Goal: Transaction & Acquisition: Purchase product/service

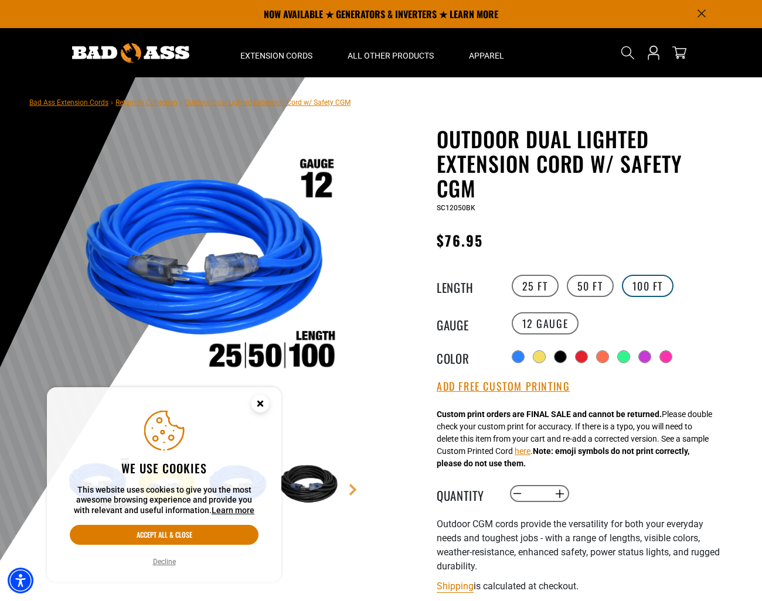
click at [650, 287] on label "100 FT" at bounding box center [648, 286] width 52 height 22
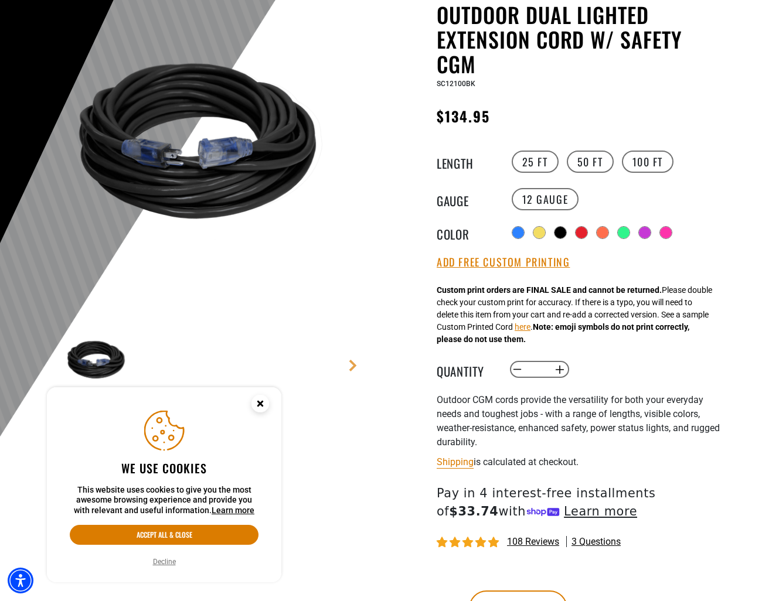
scroll to position [183, 0]
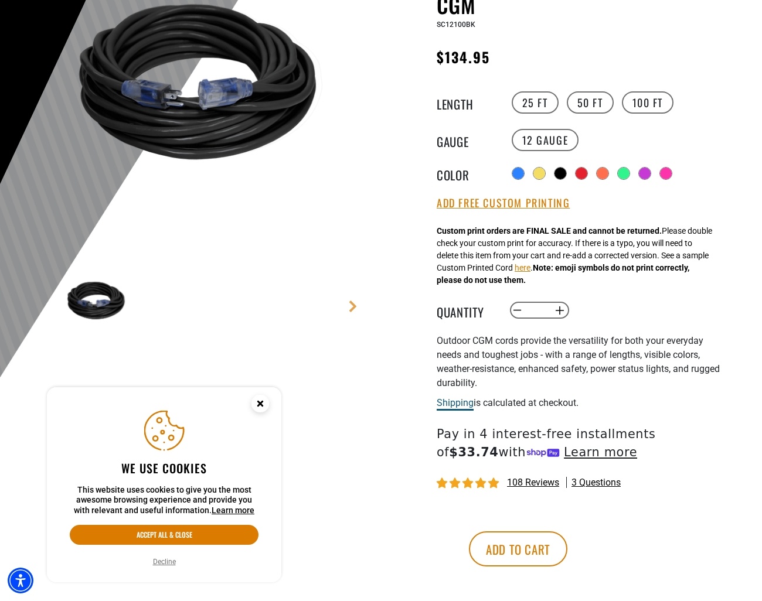
click at [450, 407] on link "Shipping" at bounding box center [455, 402] width 37 height 11
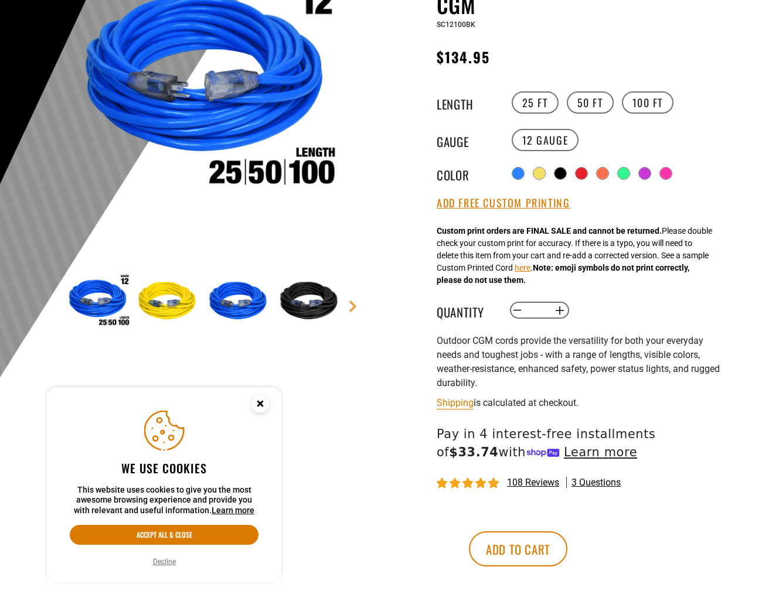
scroll to position [247, 0]
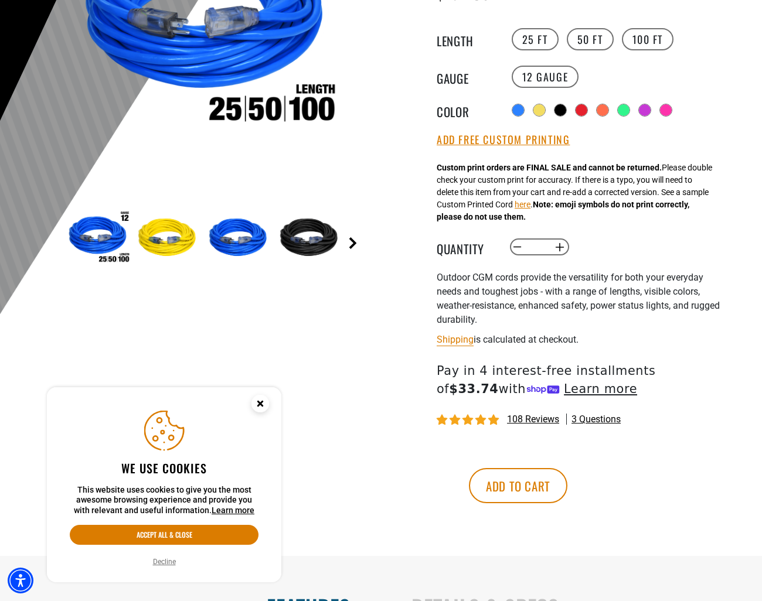
click at [355, 246] on link "Next" at bounding box center [353, 243] width 12 height 12
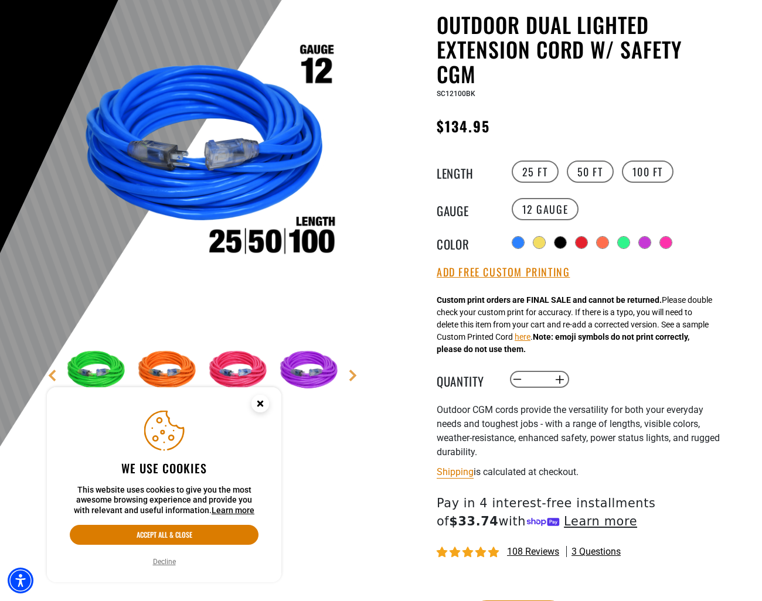
scroll to position [135, 0]
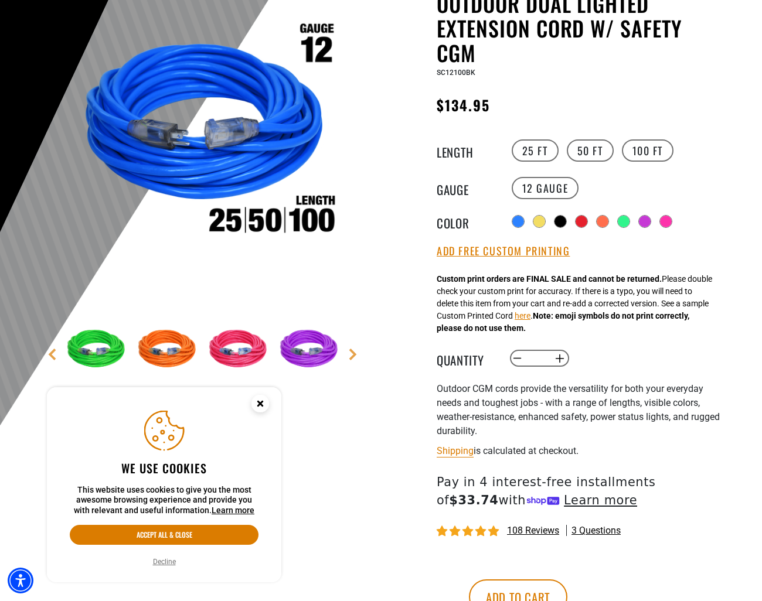
click at [531, 526] on span "108 reviews" at bounding box center [533, 530] width 52 height 11
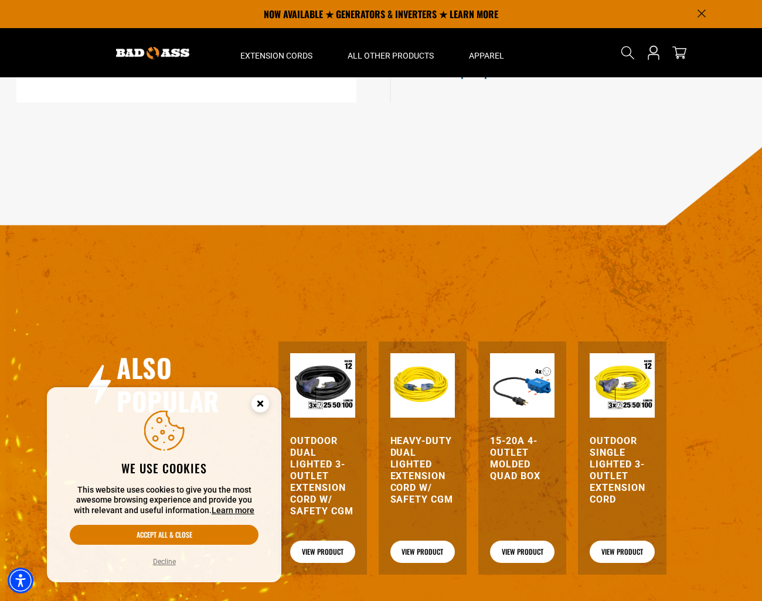
scroll to position [1242, 0]
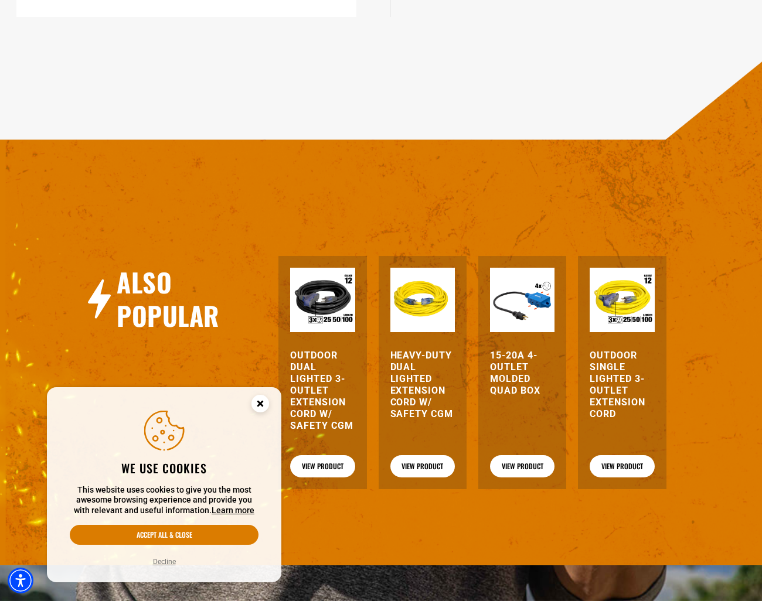
click at [530, 326] on img at bounding box center [522, 300] width 64 height 64
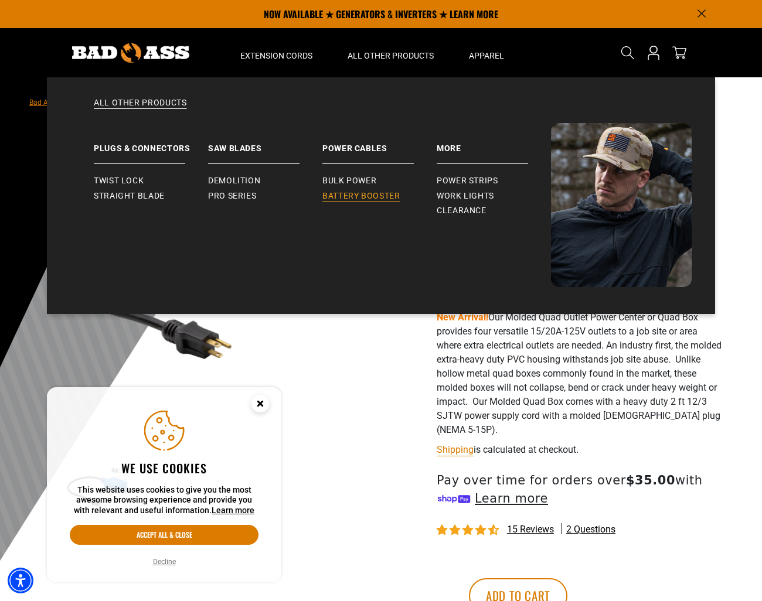
click at [371, 191] on span "Battery Booster" at bounding box center [361, 196] width 78 height 11
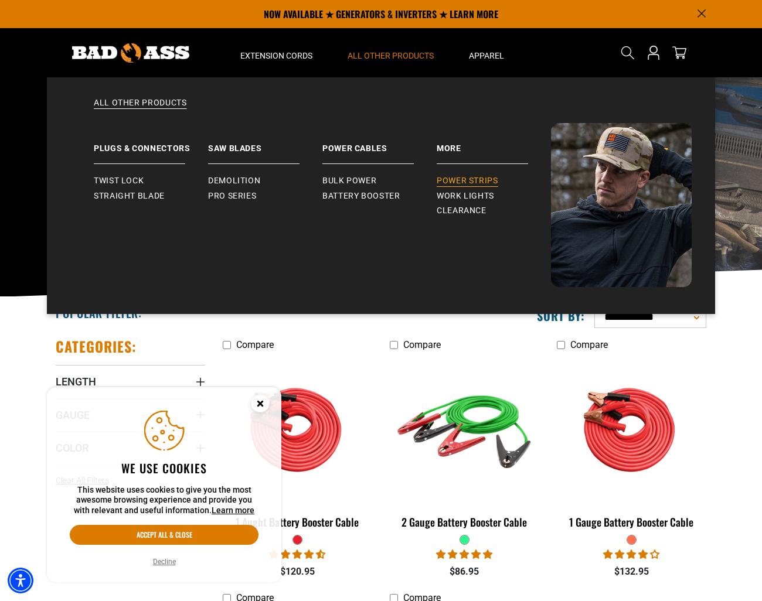
click at [448, 179] on span "Power Strips" at bounding box center [468, 181] width 62 height 11
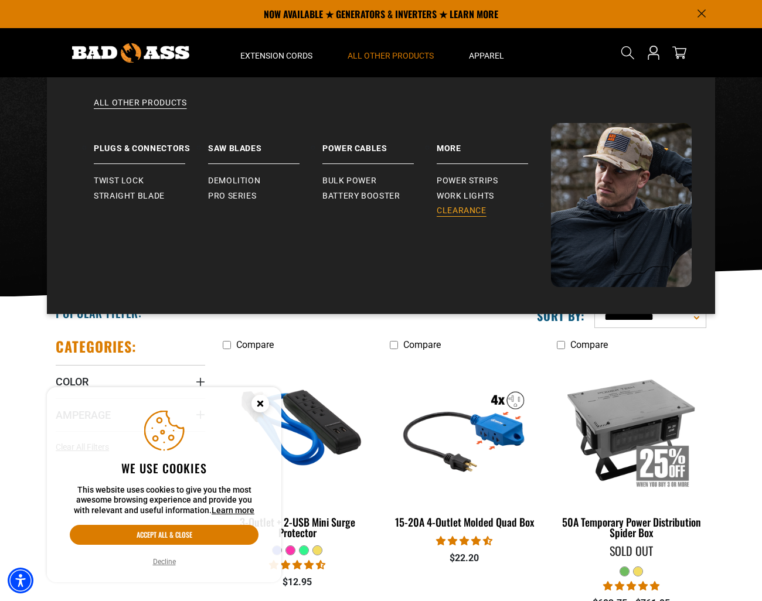
click at [465, 207] on span "Clearance" at bounding box center [462, 211] width 50 height 11
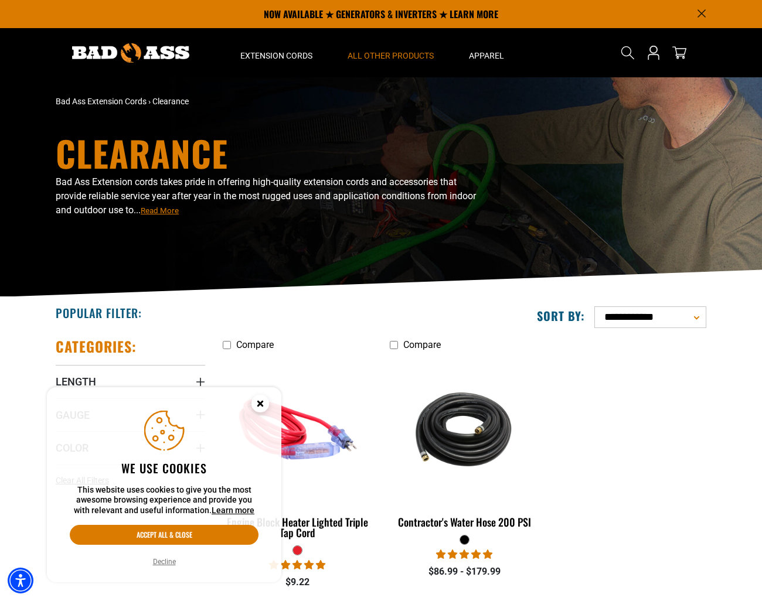
click at [263, 404] on circle "Cookie Consent" at bounding box center [260, 404] width 18 height 18
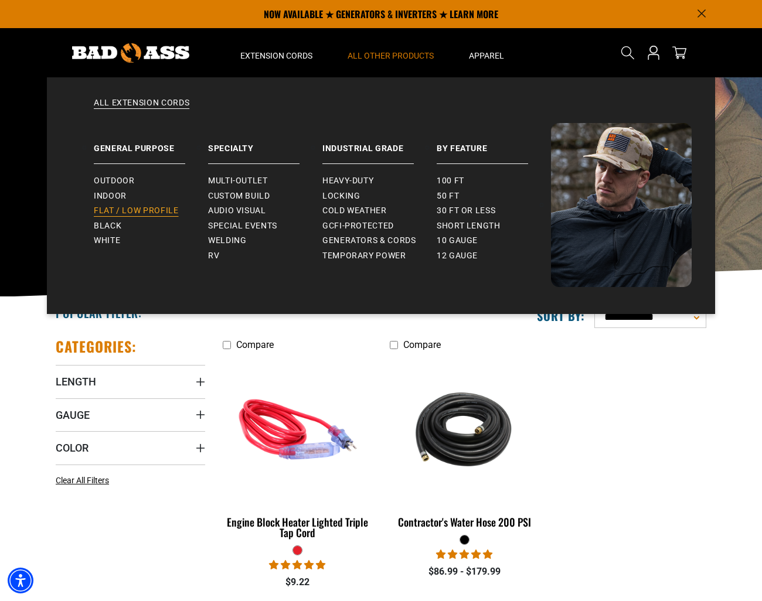
click at [132, 209] on span "Flat / Low Profile" at bounding box center [136, 211] width 85 height 11
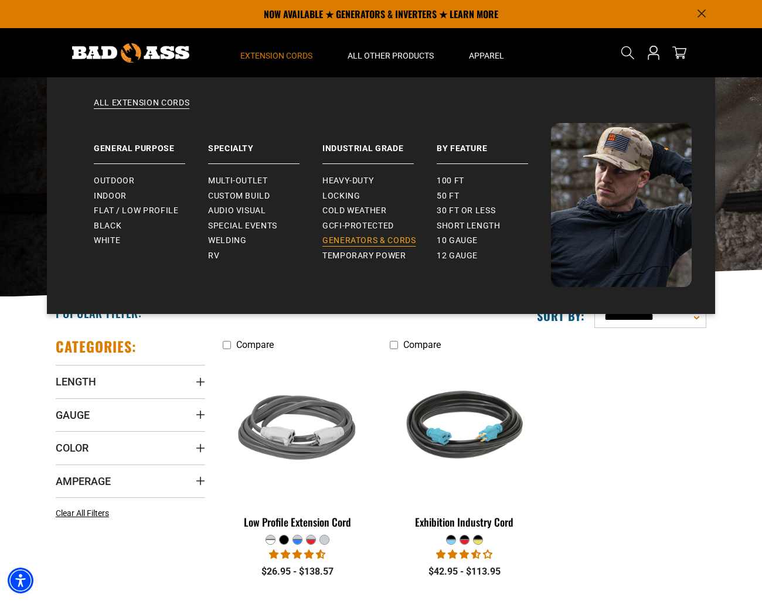
click at [370, 241] on span "Generators & Cords" at bounding box center [369, 241] width 94 height 11
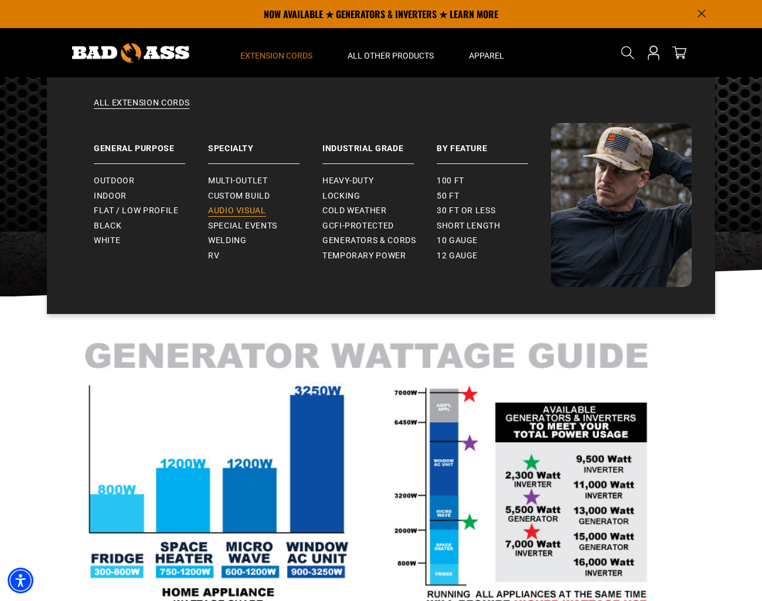
click at [250, 210] on span "Audio Visual" at bounding box center [237, 211] width 58 height 11
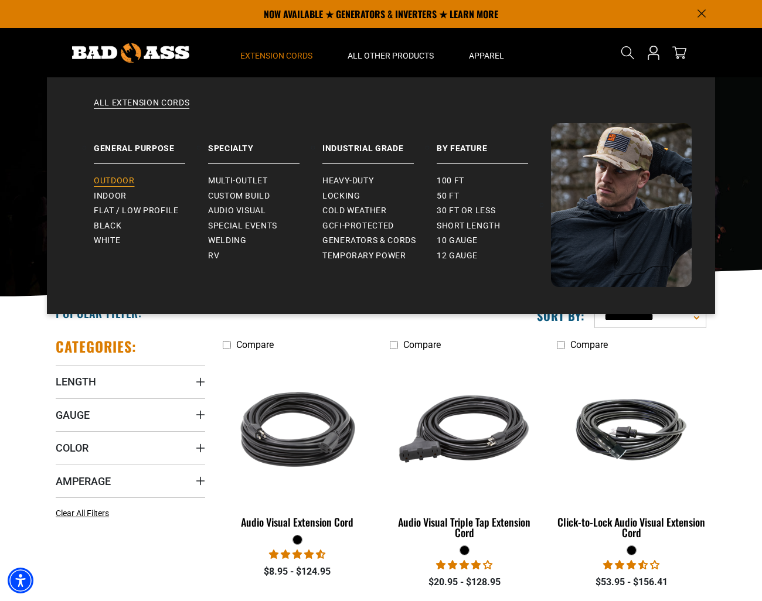
click at [128, 178] on span "Outdoor" at bounding box center [114, 181] width 40 height 11
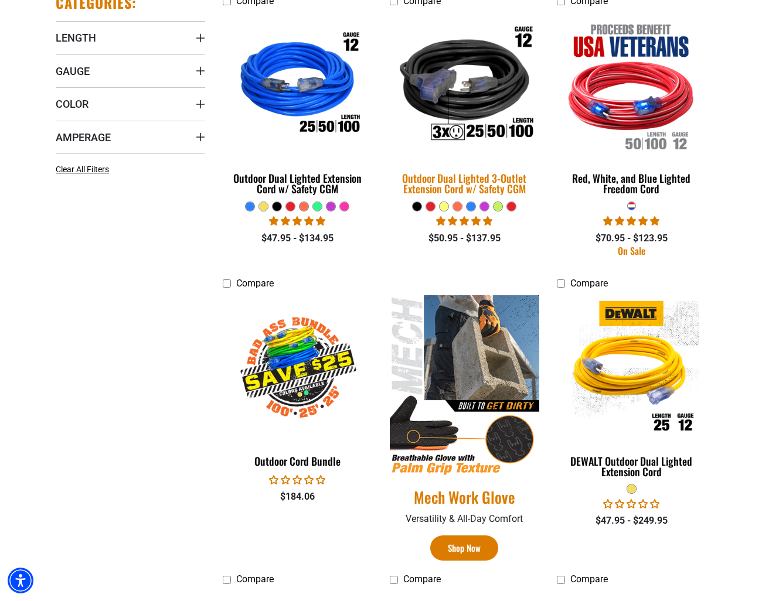
scroll to position [594, 0]
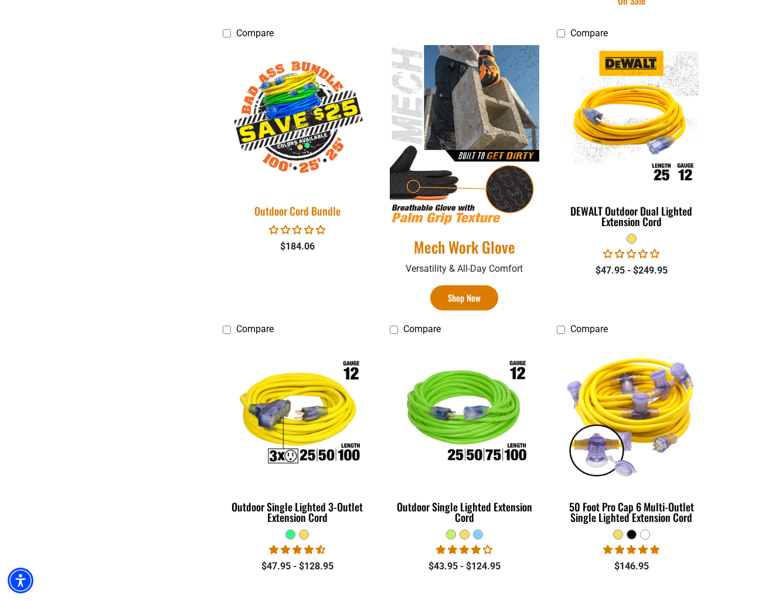
click at [307, 154] on img at bounding box center [298, 118] width 164 height 150
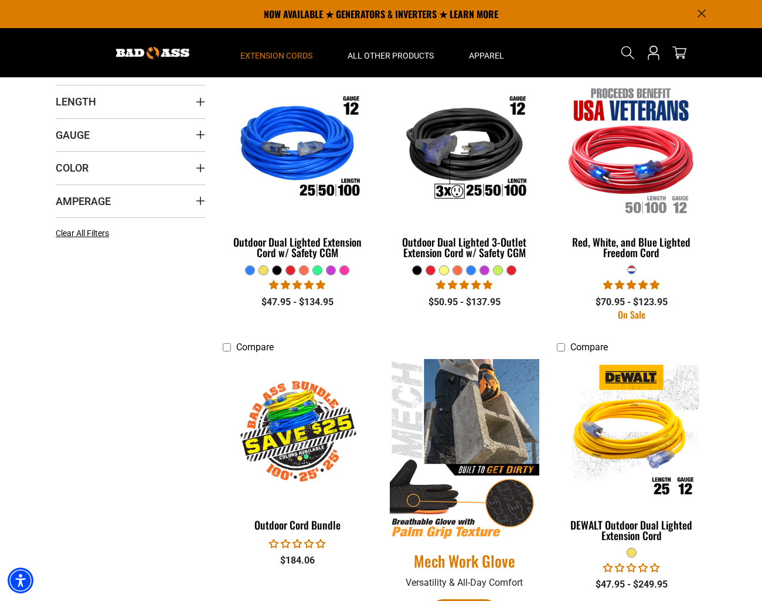
scroll to position [250, 0]
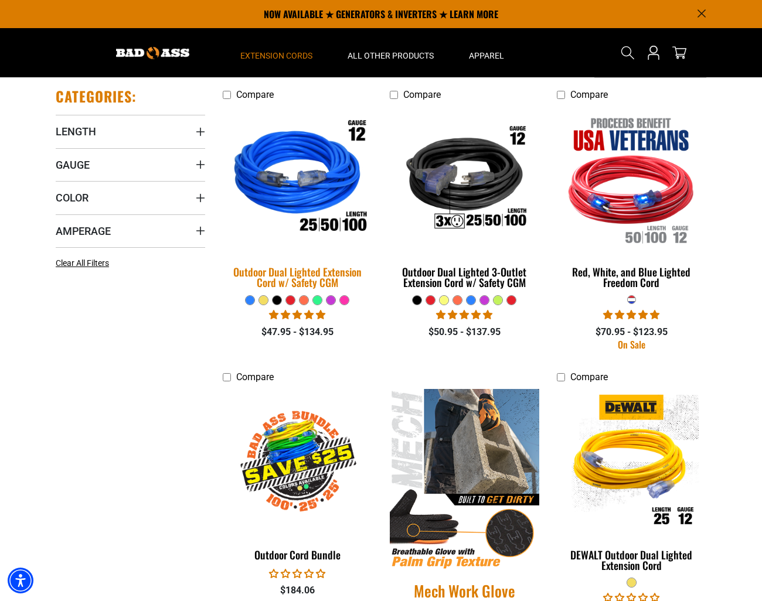
click at [304, 189] on img at bounding box center [298, 179] width 164 height 150
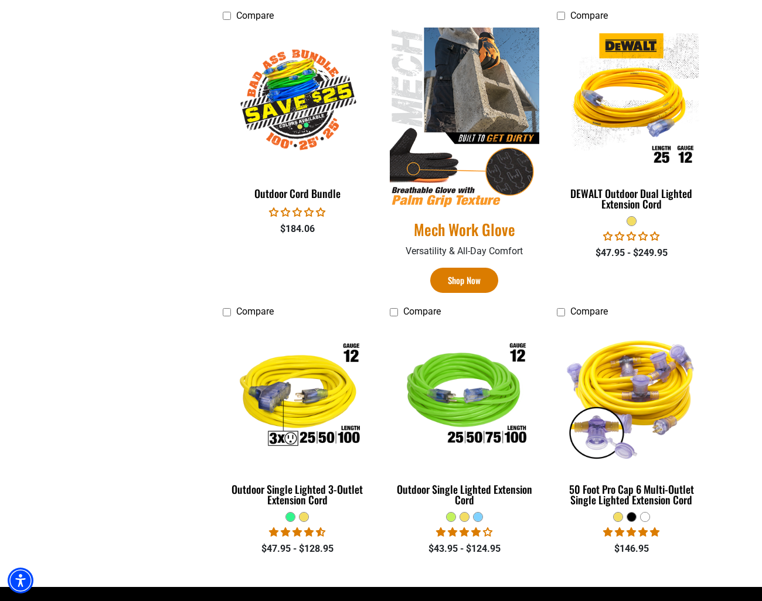
scroll to position [664, 0]
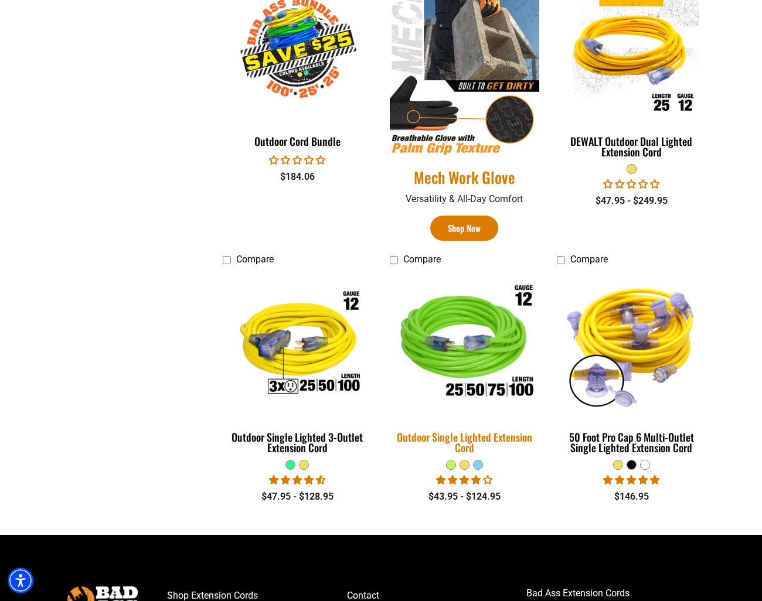
click at [466, 345] on img at bounding box center [464, 345] width 164 height 150
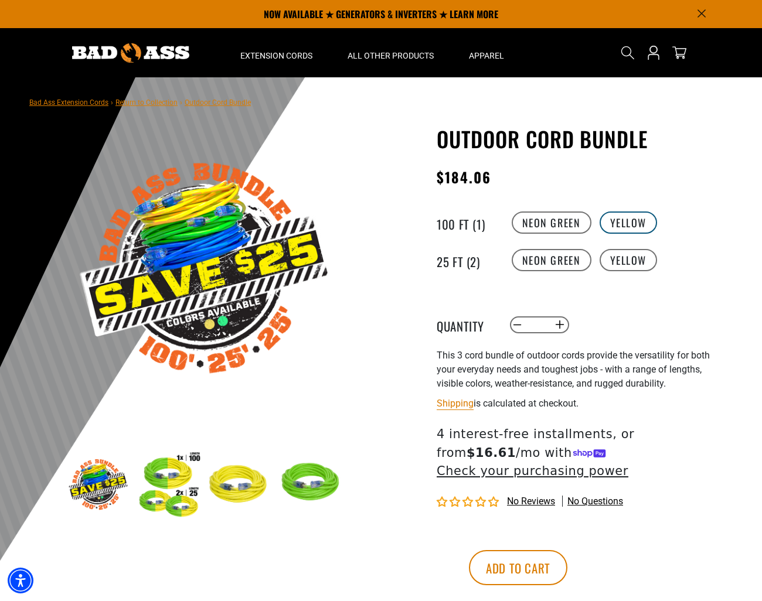
click at [618, 222] on label "Yellow" at bounding box center [628, 223] width 58 height 22
click at [621, 259] on label "Yellow" at bounding box center [628, 260] width 58 height 22
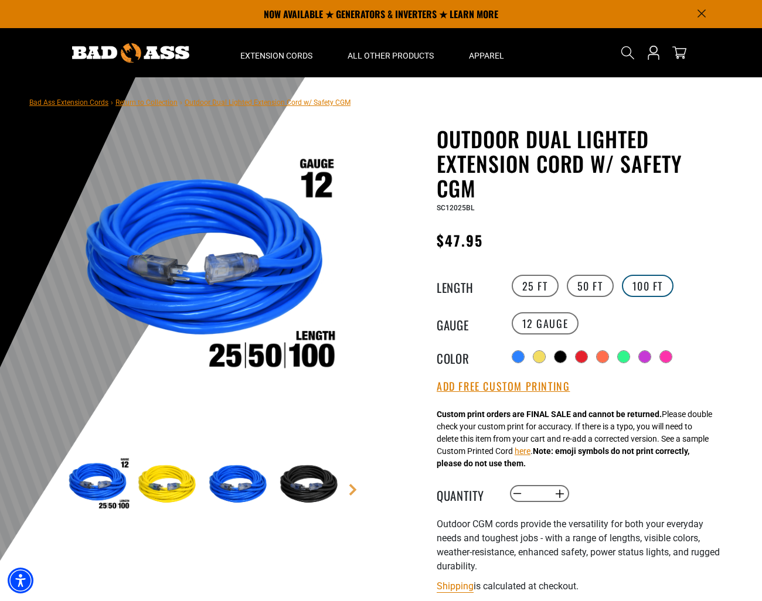
click at [642, 286] on label "100 FT" at bounding box center [648, 286] width 52 height 22
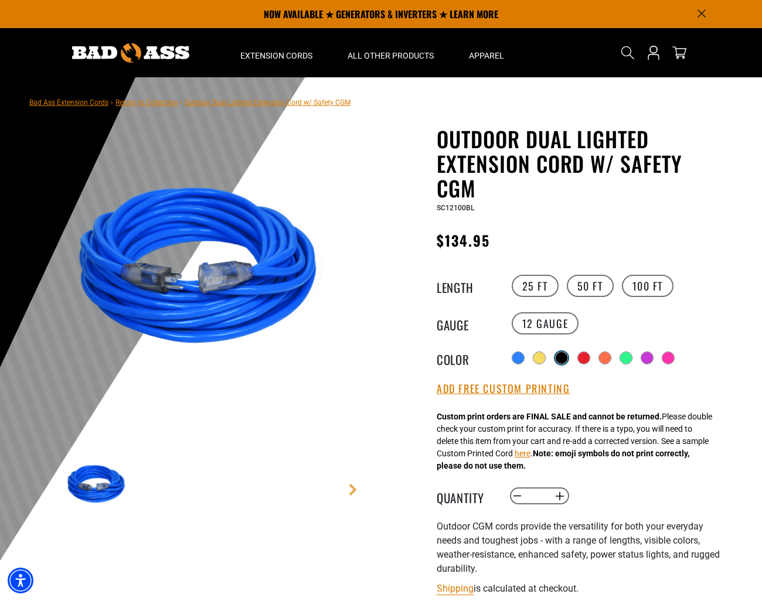
click at [564, 359] on div at bounding box center [562, 358] width 12 height 12
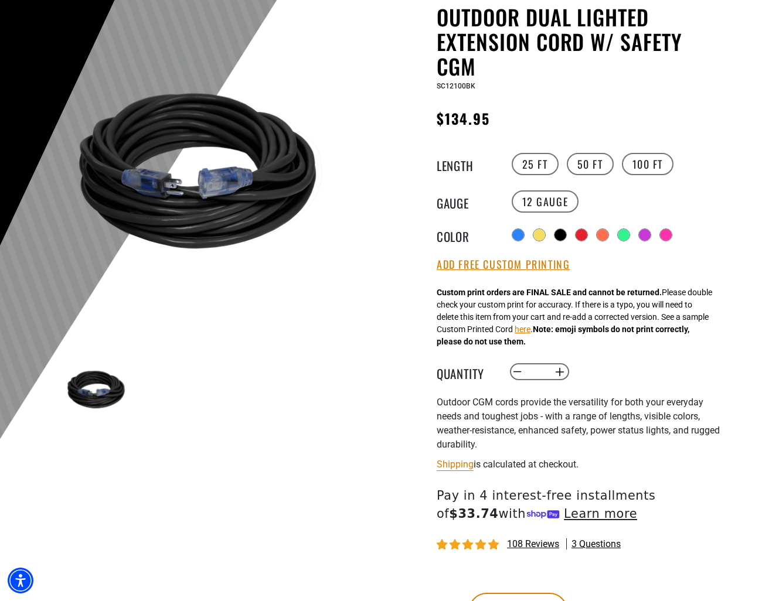
scroll to position [267, 0]
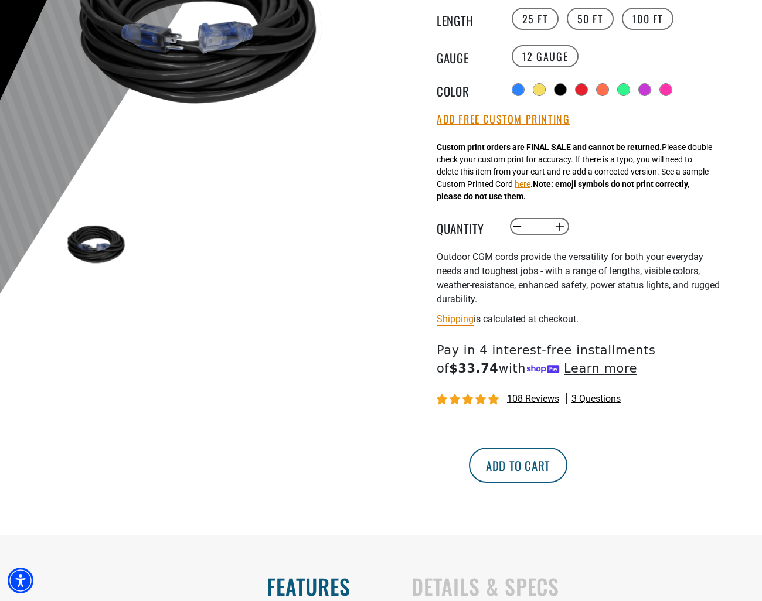
click at [567, 463] on button "Add to cart" at bounding box center [518, 465] width 98 height 35
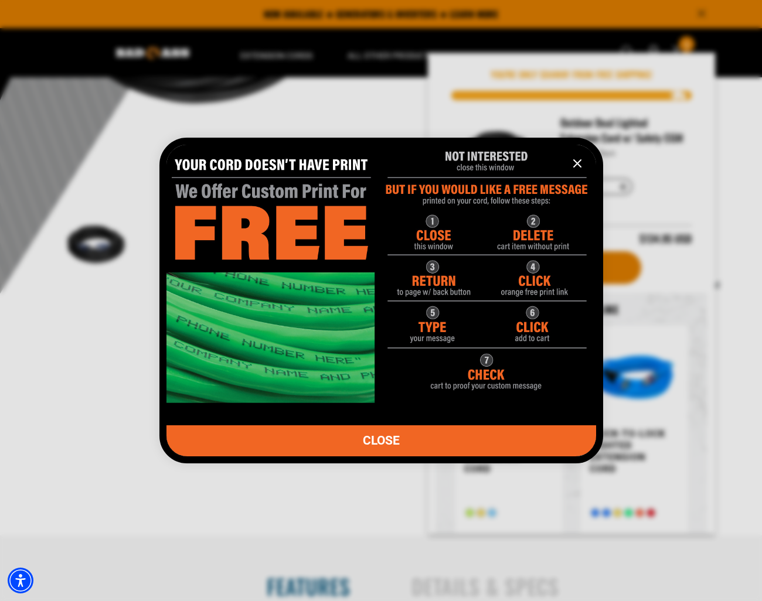
click at [472, 236] on img "information" at bounding box center [381, 268] width 430 height 268
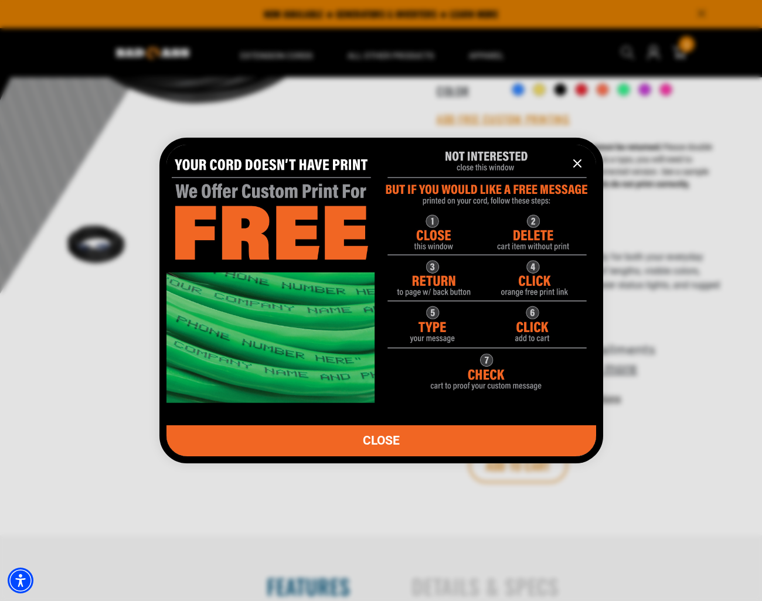
click at [528, 223] on img "information" at bounding box center [381, 268] width 430 height 268
click at [286, 220] on img "information" at bounding box center [381, 268] width 430 height 268
click at [574, 165] on icon "information" at bounding box center [577, 163] width 14 height 14
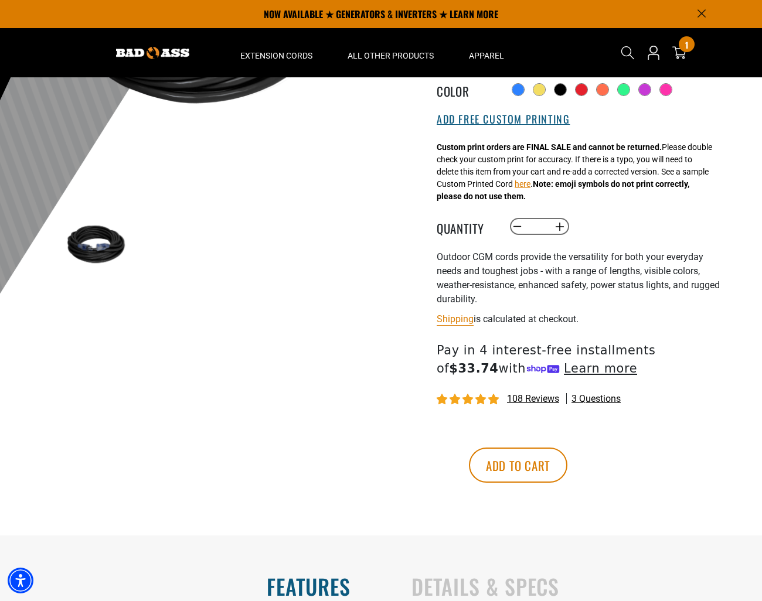
click at [524, 120] on button "Add Free Custom Printing" at bounding box center [503, 119] width 133 height 13
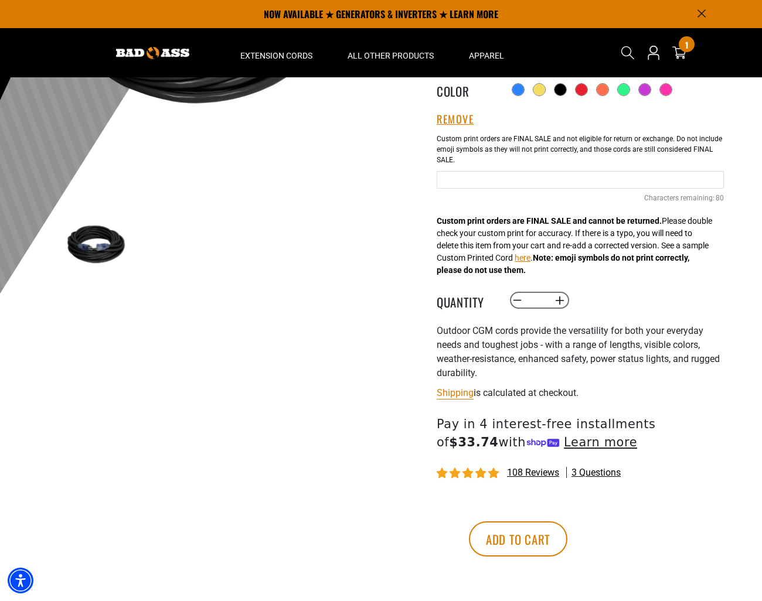
click at [503, 175] on input "Black Cables" at bounding box center [580, 180] width 287 height 18
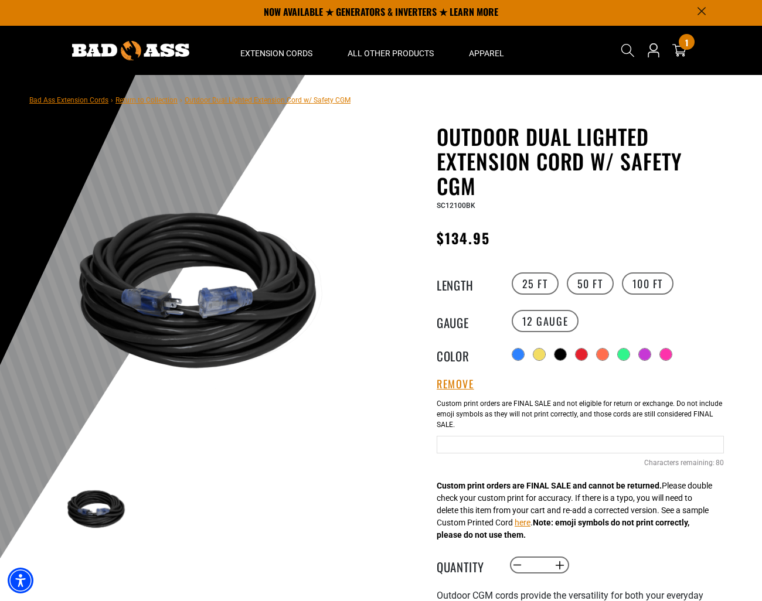
scroll to position [210, 0]
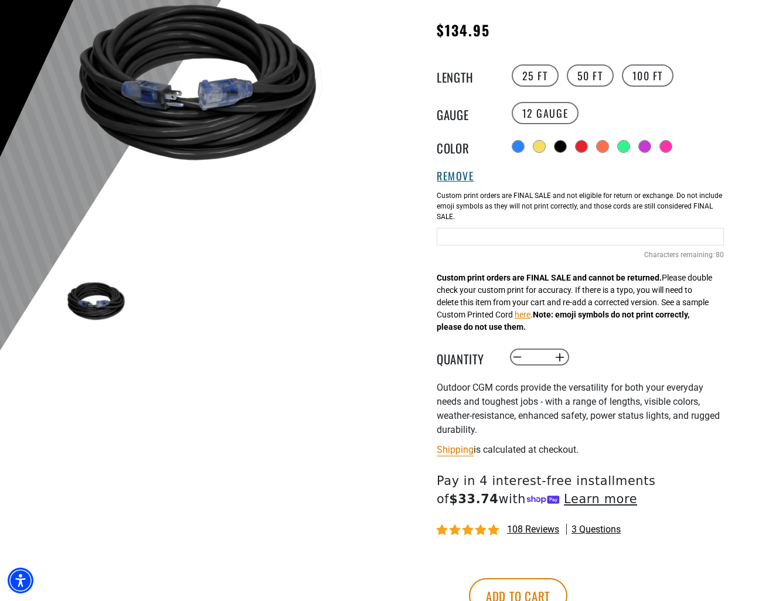
click at [462, 173] on button "Remove" at bounding box center [456, 176] width 38 height 13
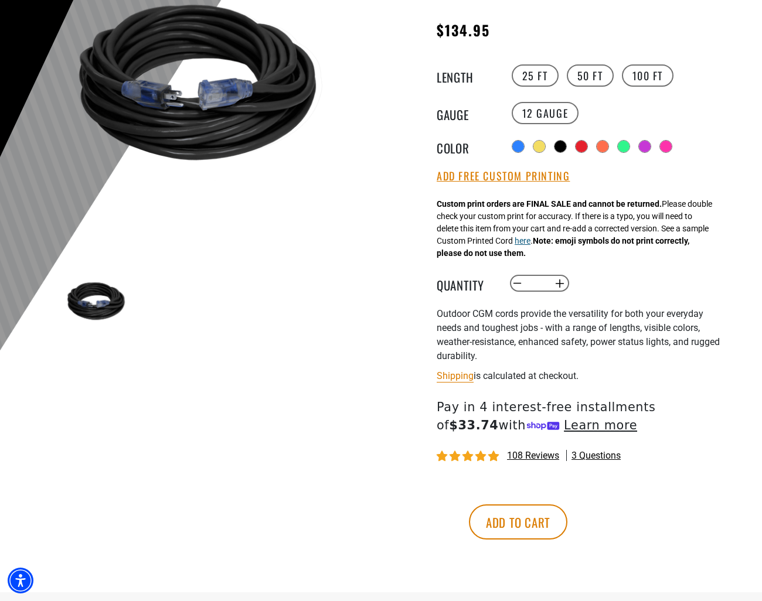
click at [530, 243] on button "here" at bounding box center [522, 241] width 16 height 12
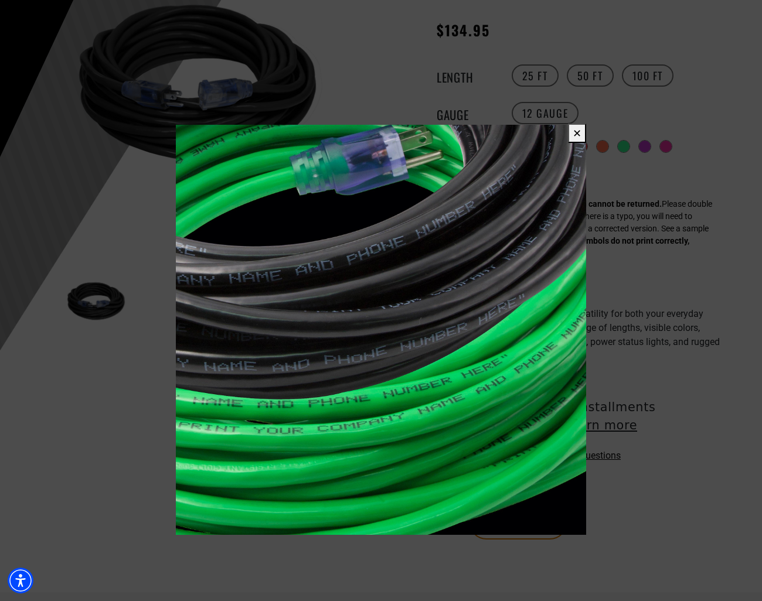
click at [574, 131] on button "✕" at bounding box center [577, 133] width 18 height 19
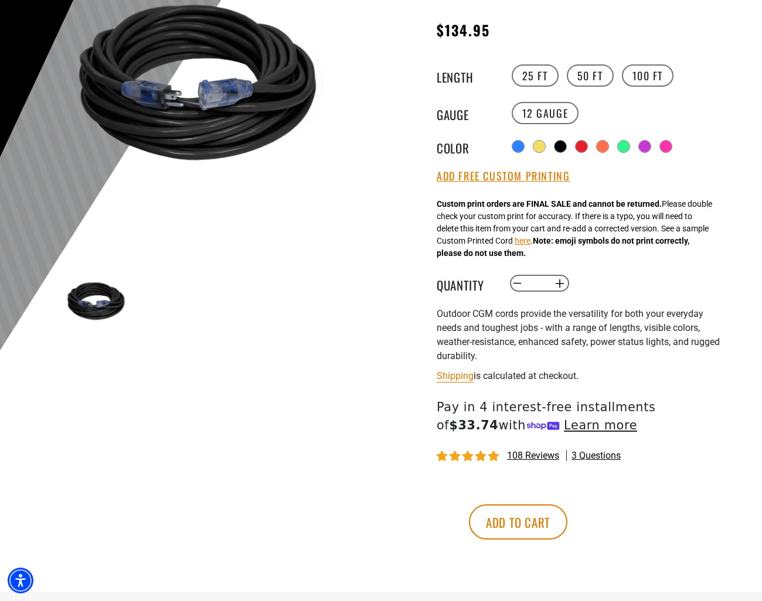
click at [597, 454] on span "3 questions" at bounding box center [595, 455] width 49 height 13
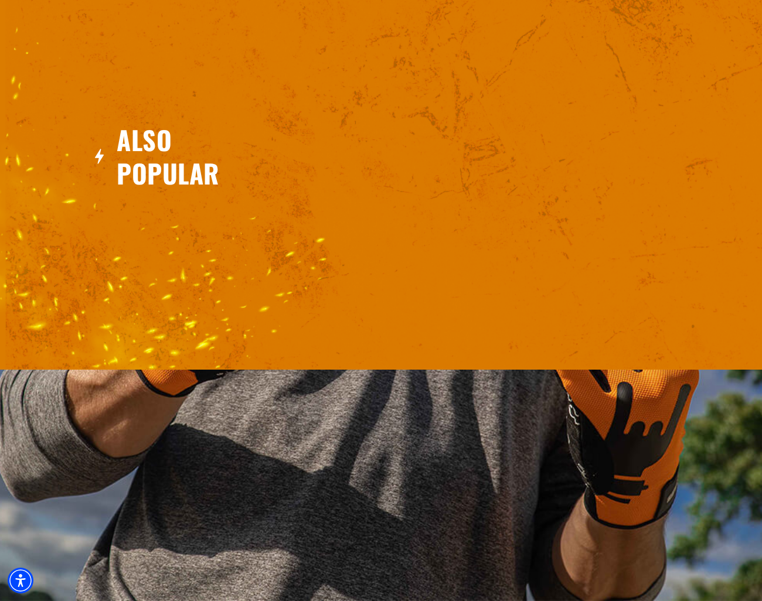
scroll to position [2075, 0]
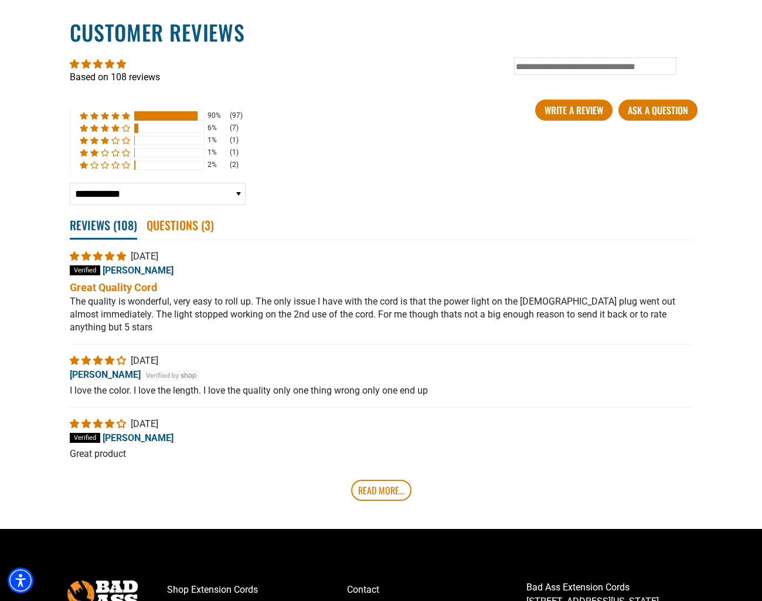
click at [202, 238] on span "Questions ( 3 )" at bounding box center [179, 225] width 67 height 26
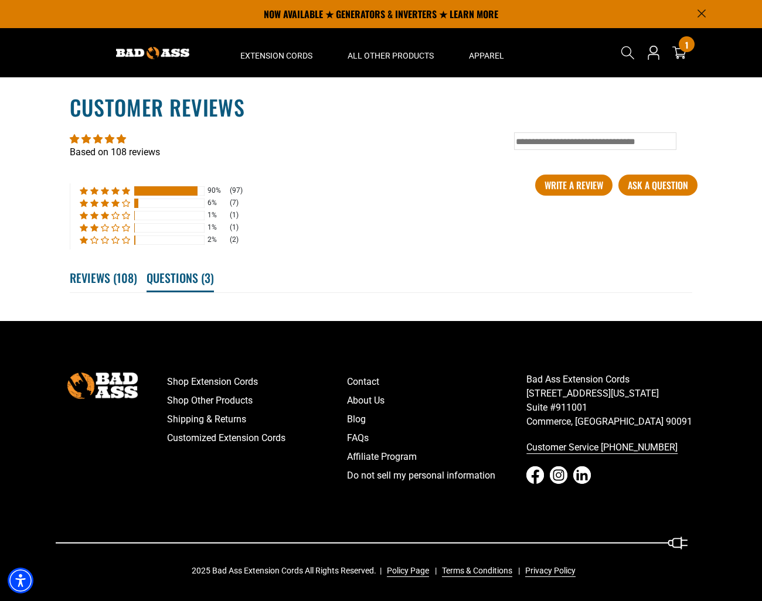
scroll to position [2013, 0]
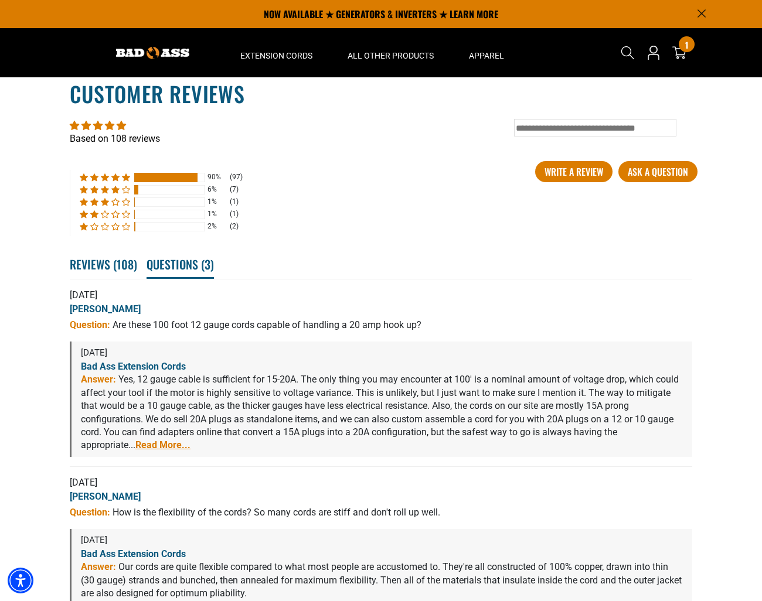
click at [135, 451] on link "Read More..." at bounding box center [162, 444] width 55 height 11
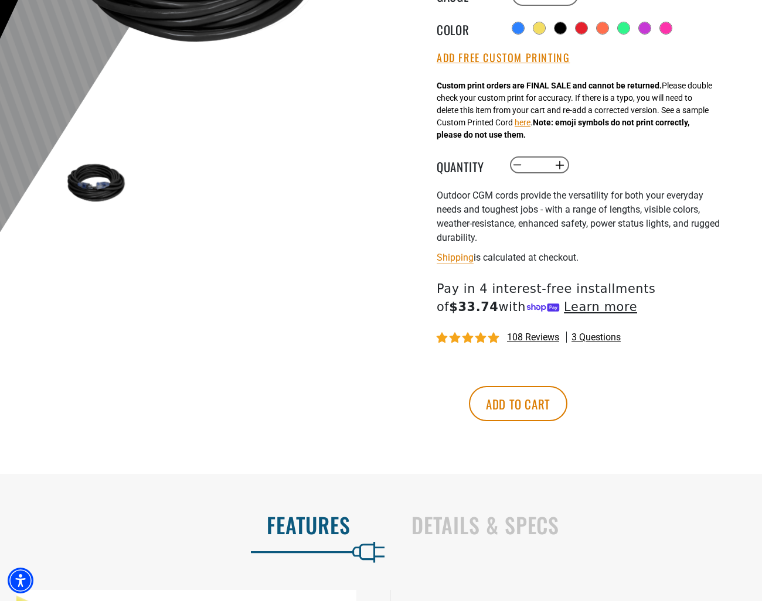
scroll to position [442, 0]
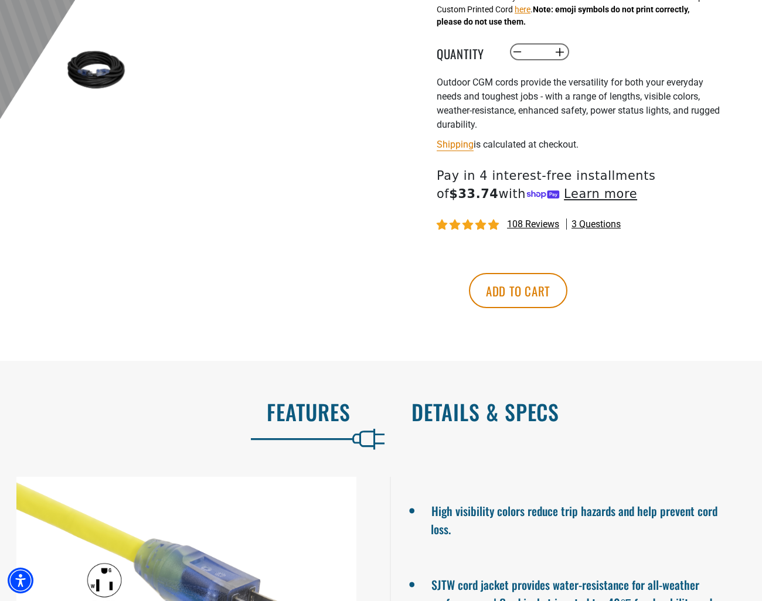
click at [483, 424] on h2 "Details & Specs" at bounding box center [574, 412] width 326 height 25
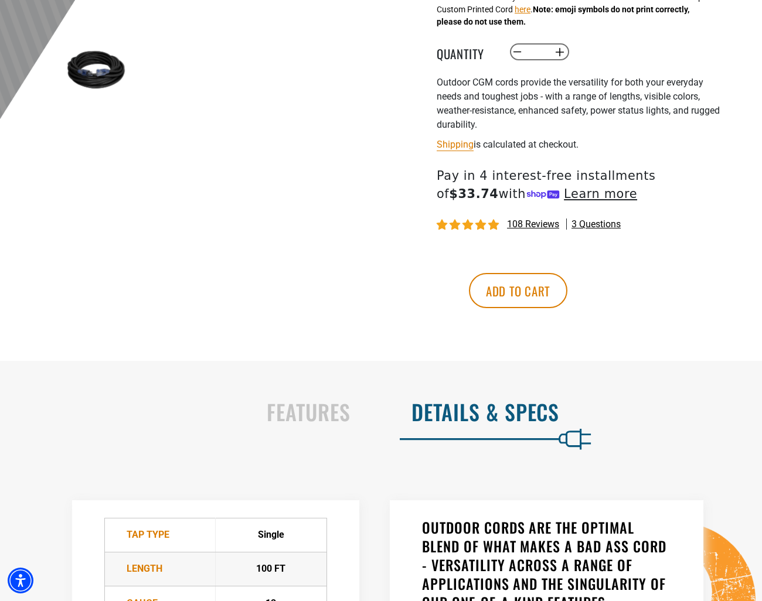
scroll to position [728, 0]
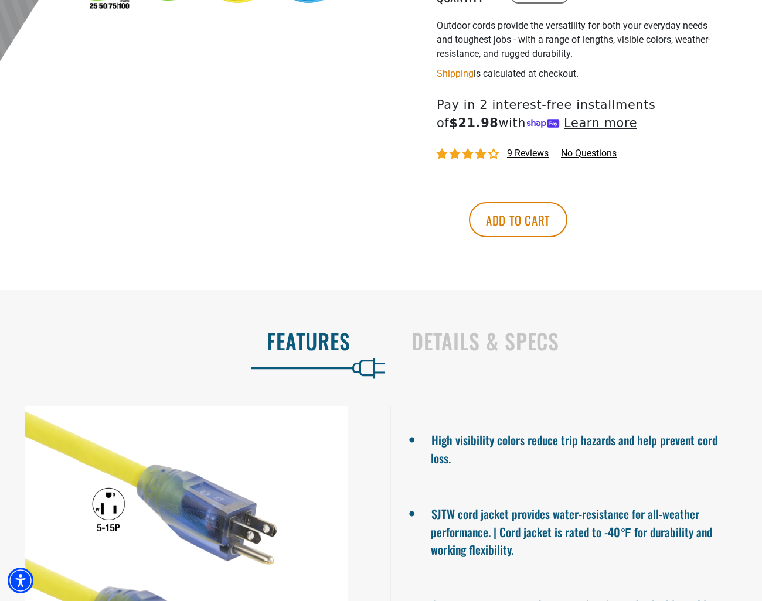
scroll to position [647, 0]
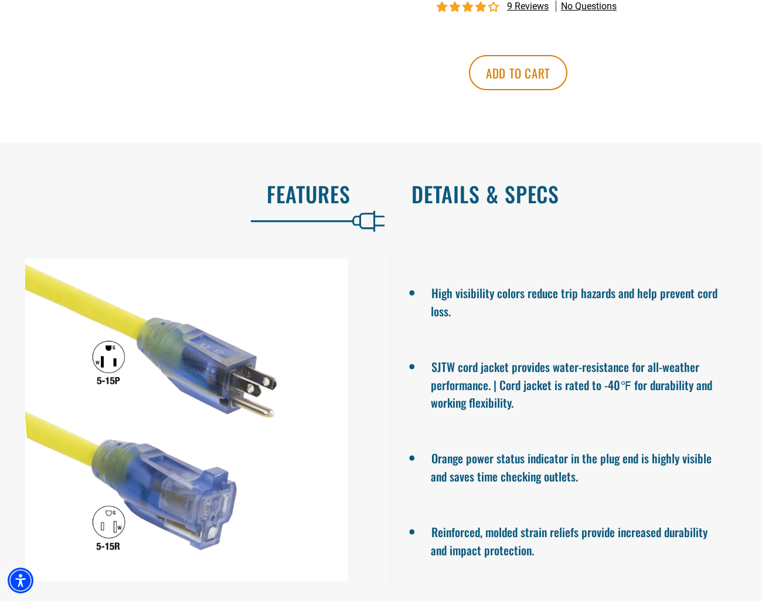
click at [442, 206] on h2 "Details & Specs" at bounding box center [574, 194] width 326 height 25
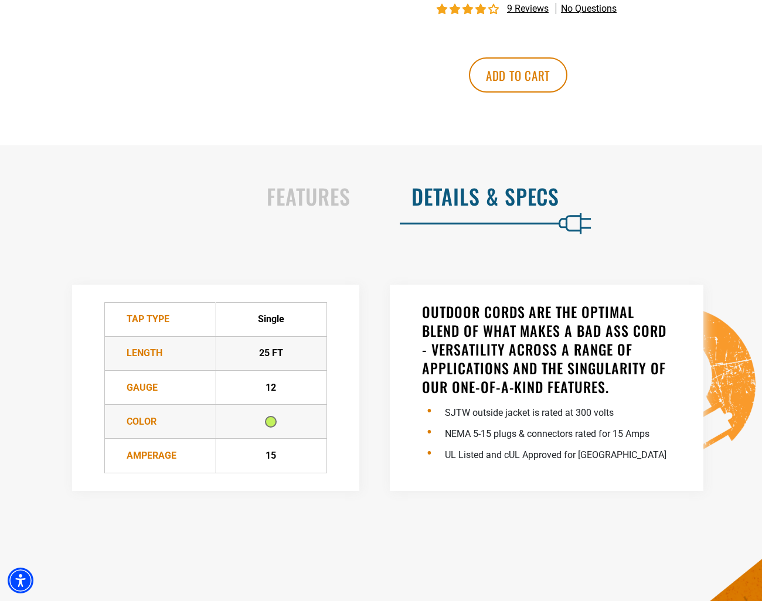
scroll to position [0, 0]
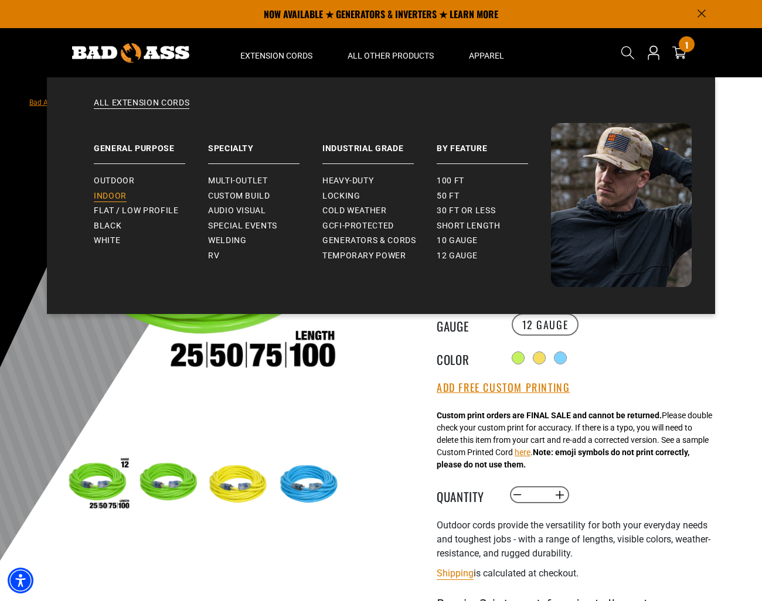
click at [114, 195] on span "Indoor" at bounding box center [110, 196] width 33 height 11
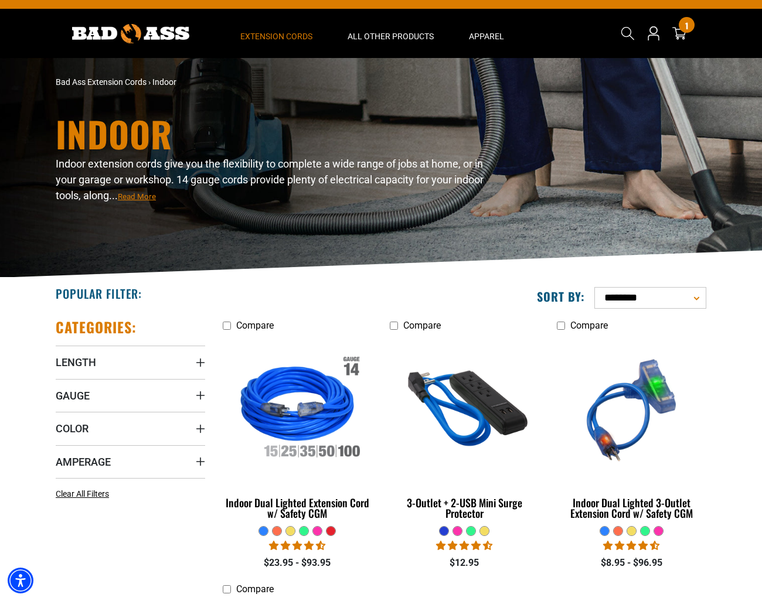
scroll to position [183, 0]
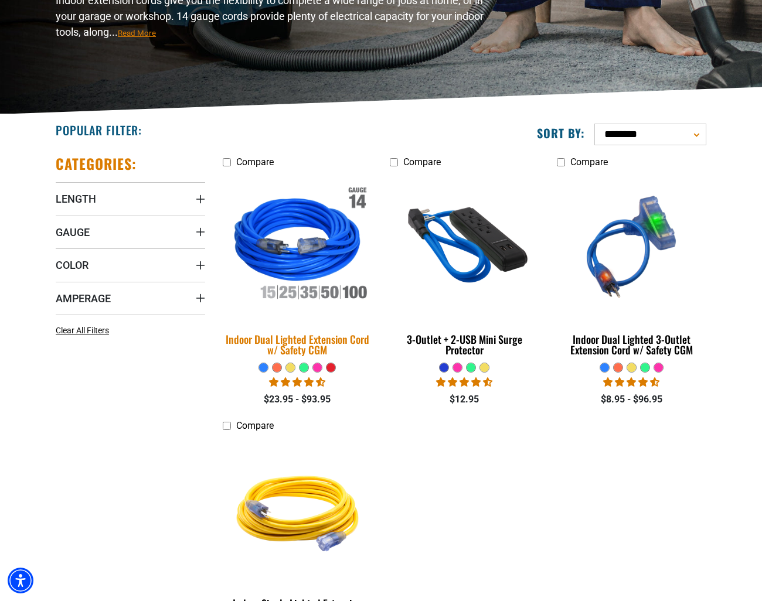
click at [304, 264] on img at bounding box center [298, 247] width 164 height 150
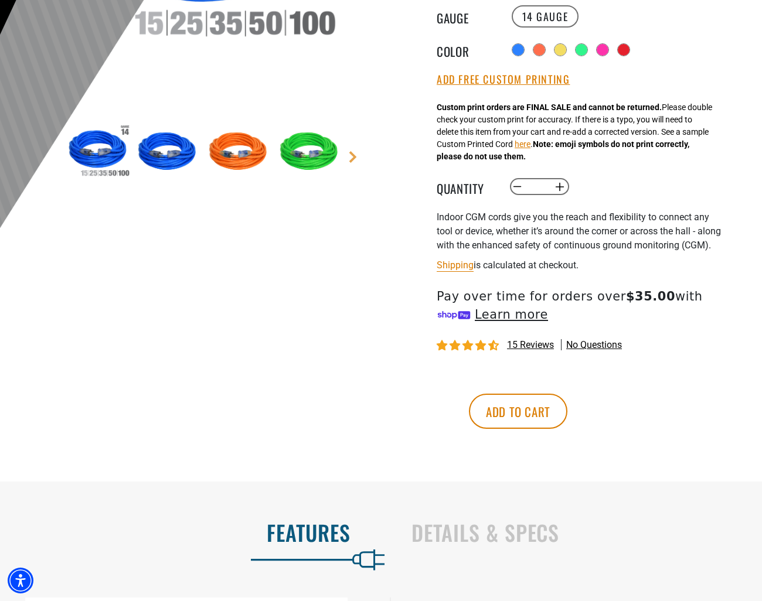
scroll to position [659, 0]
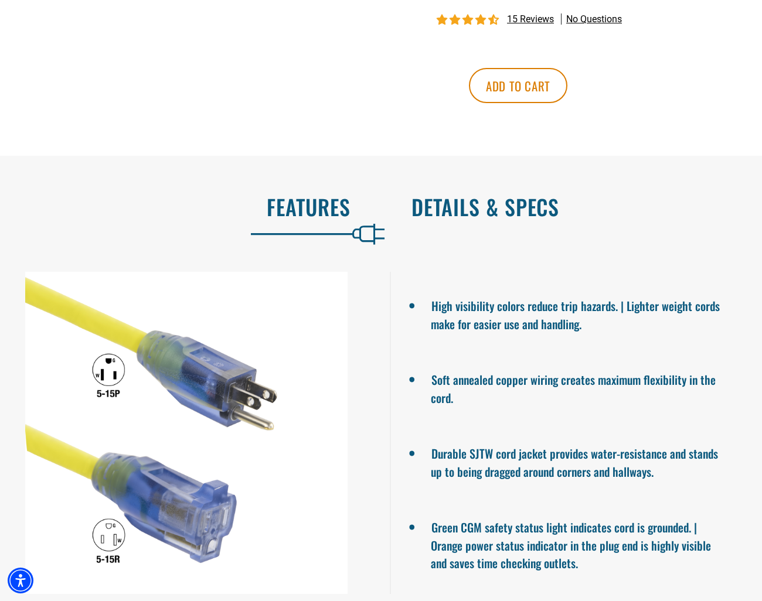
click at [476, 219] on h2 "Details & Specs" at bounding box center [574, 207] width 326 height 25
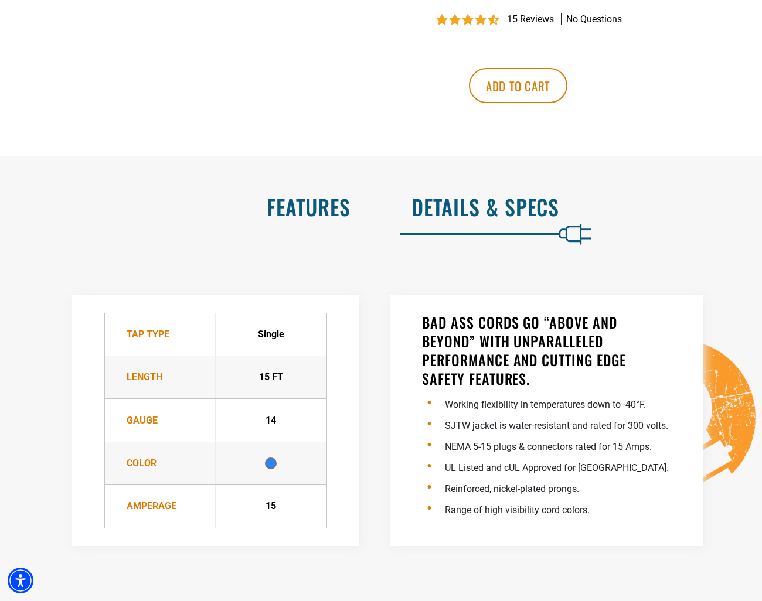
click at [297, 219] on h2 "Features" at bounding box center [188, 207] width 326 height 25
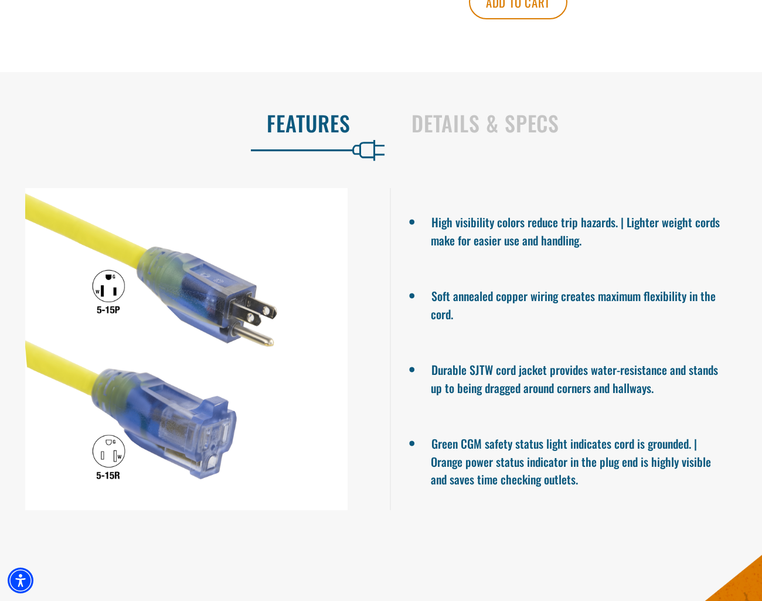
scroll to position [837, 0]
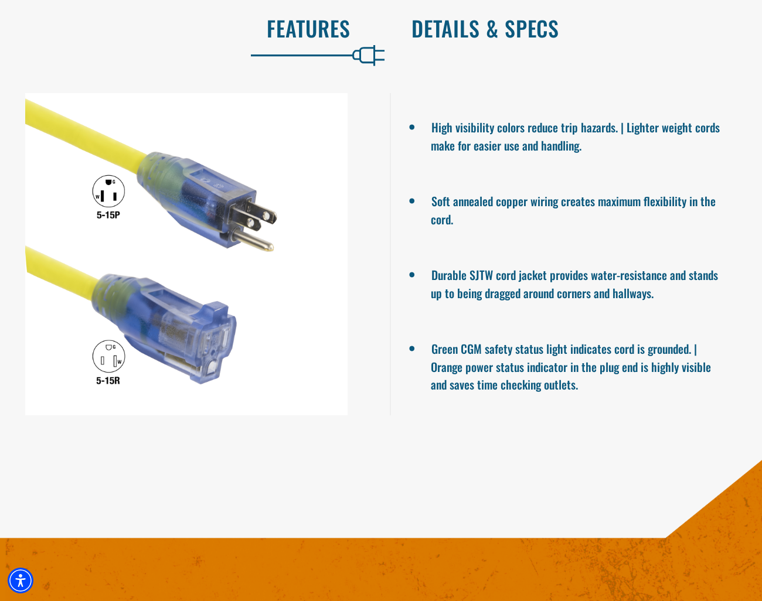
click at [486, 40] on h2 "Details & Specs" at bounding box center [574, 28] width 326 height 25
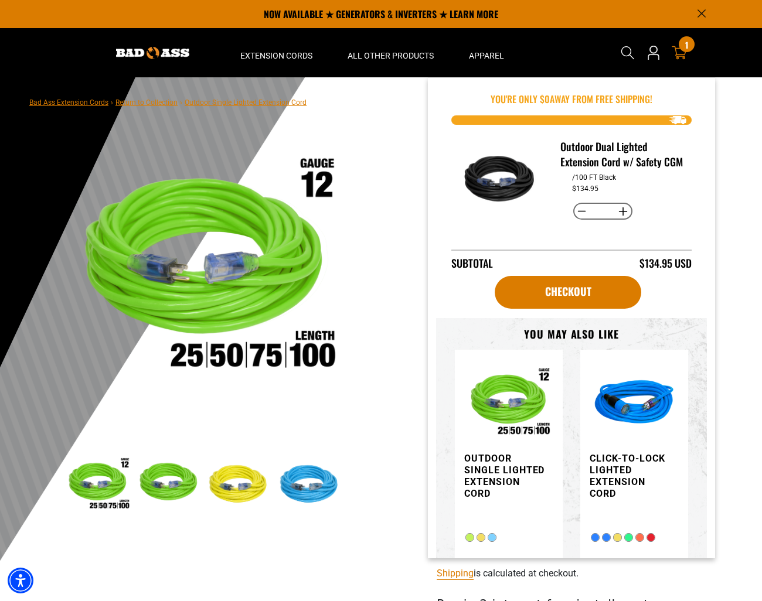
click at [639, 420] on img "Item added to your cart" at bounding box center [633, 403] width 89 height 89
click at [680, 53] on icon at bounding box center [679, 52] width 15 height 15
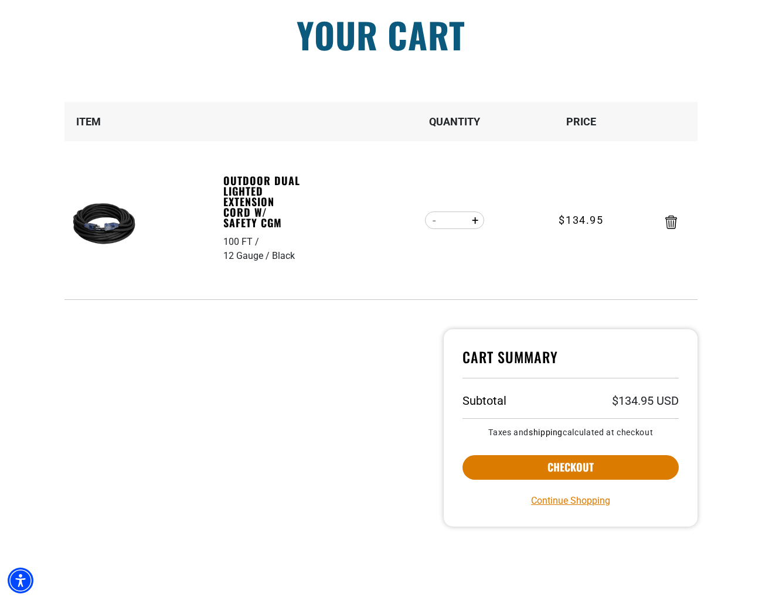
scroll to position [189, 0]
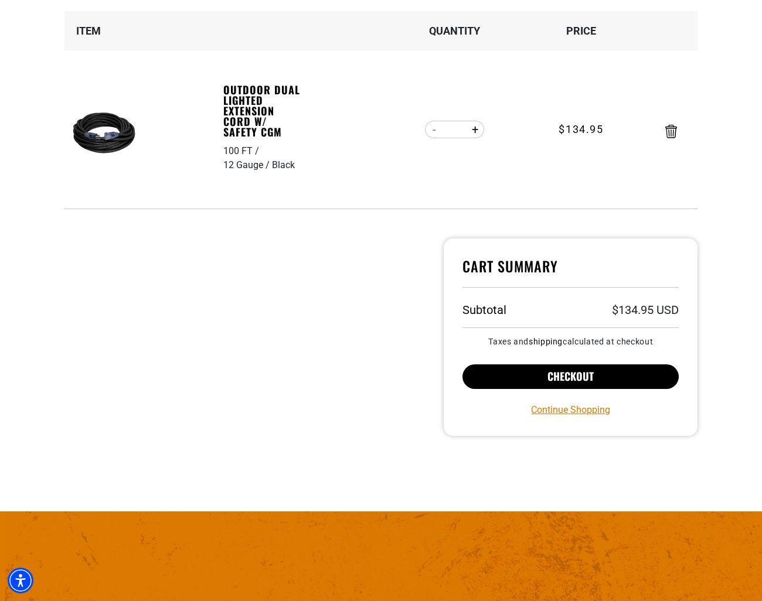
click at [591, 386] on button "Checkout" at bounding box center [570, 376] width 216 height 25
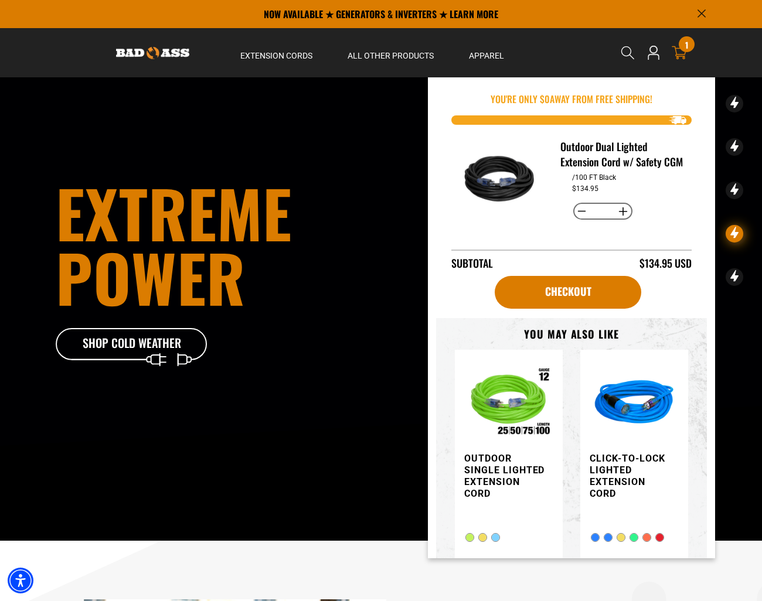
click at [676, 51] on icon at bounding box center [679, 52] width 15 height 15
